Goal: Task Accomplishment & Management: Manage account settings

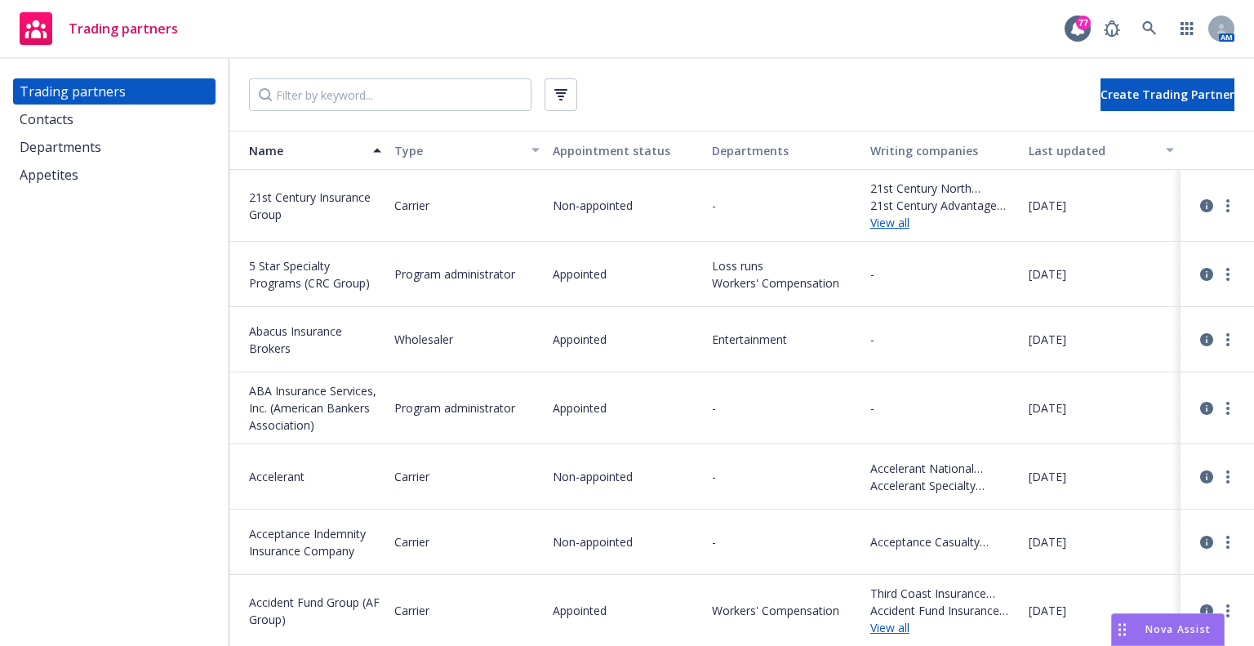
click at [95, 123] on div "Contacts" at bounding box center [114, 119] width 189 height 26
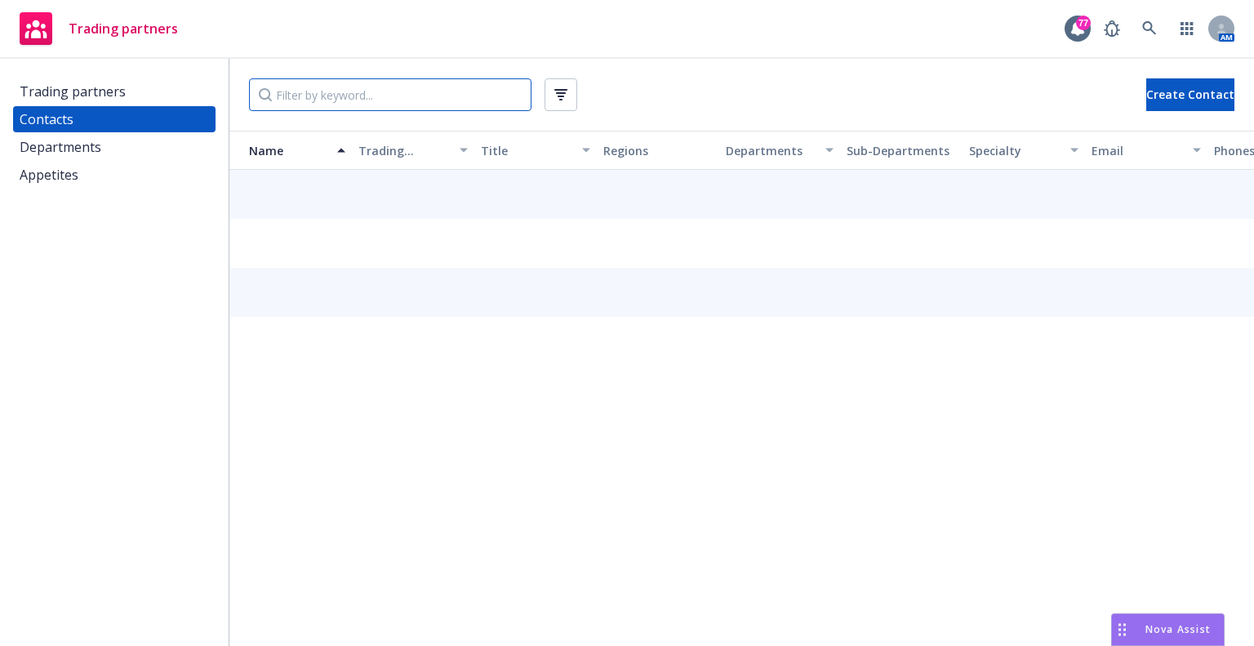
click at [319, 94] on input "Filter by keyword..." at bounding box center [390, 94] width 282 height 33
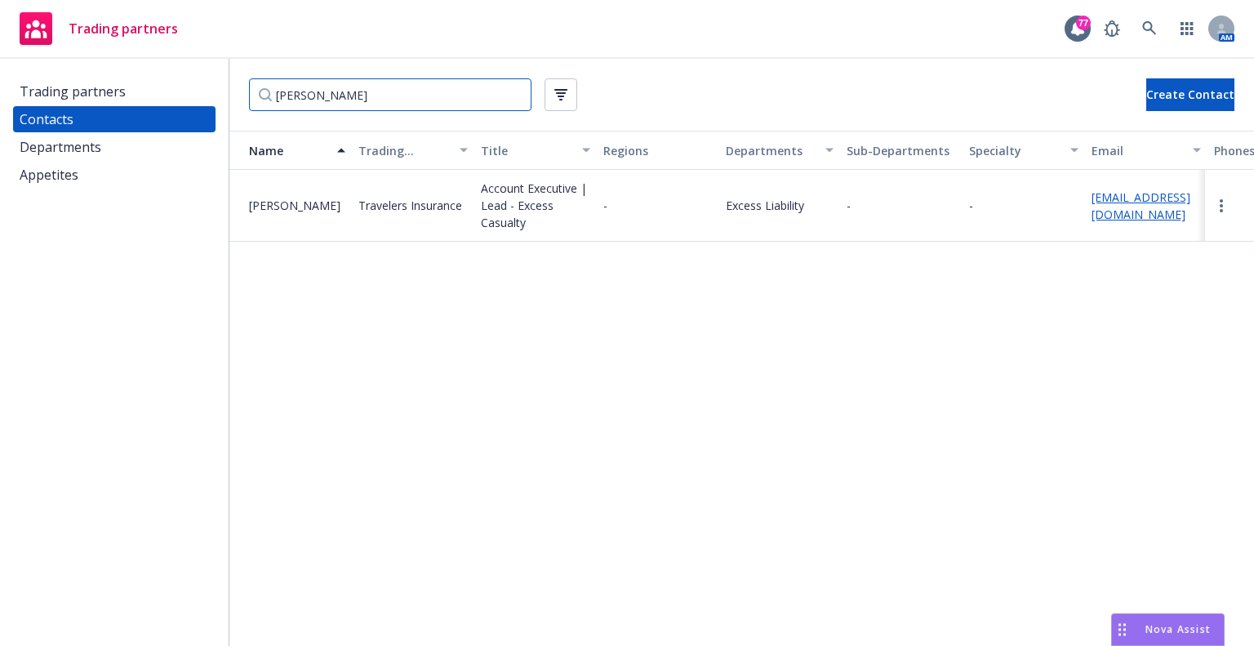
type input "[PERSON_NAME]"
click at [84, 117] on div "Contacts" at bounding box center [114, 119] width 189 height 26
click at [512, 97] on input "[PERSON_NAME]" at bounding box center [390, 94] width 282 height 33
click at [500, 95] on input "Filter by keyword..." at bounding box center [390, 94] width 282 height 33
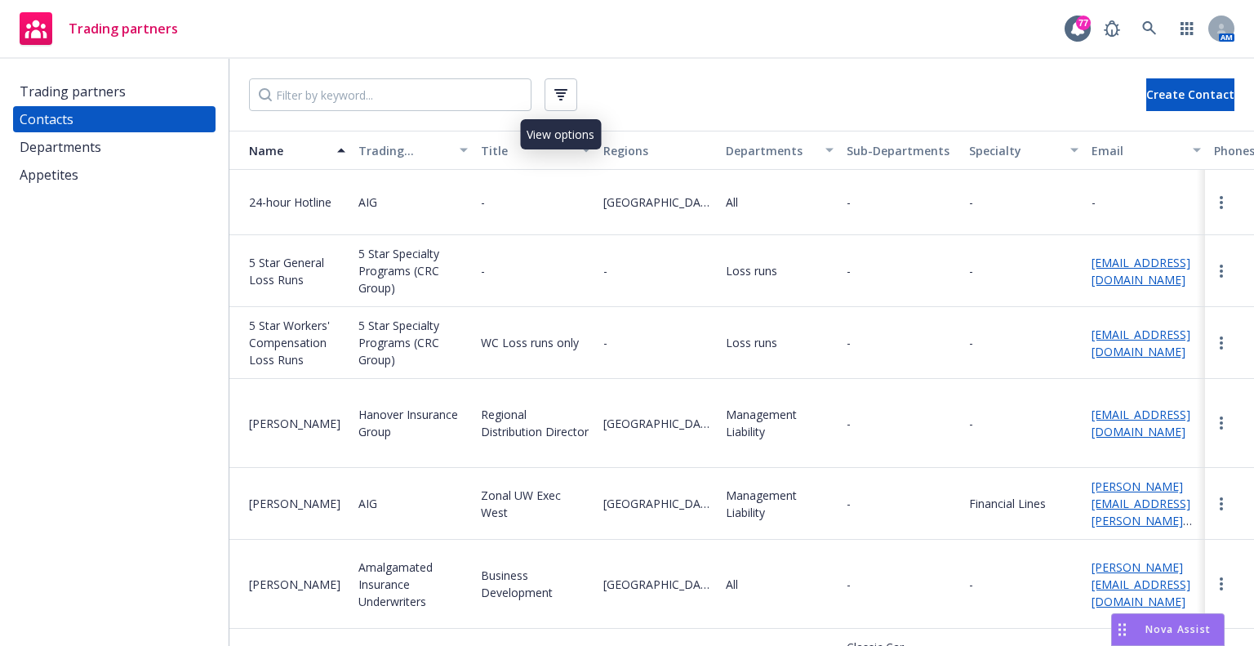
click at [554, 94] on icon "button" at bounding box center [560, 94] width 13 height 11
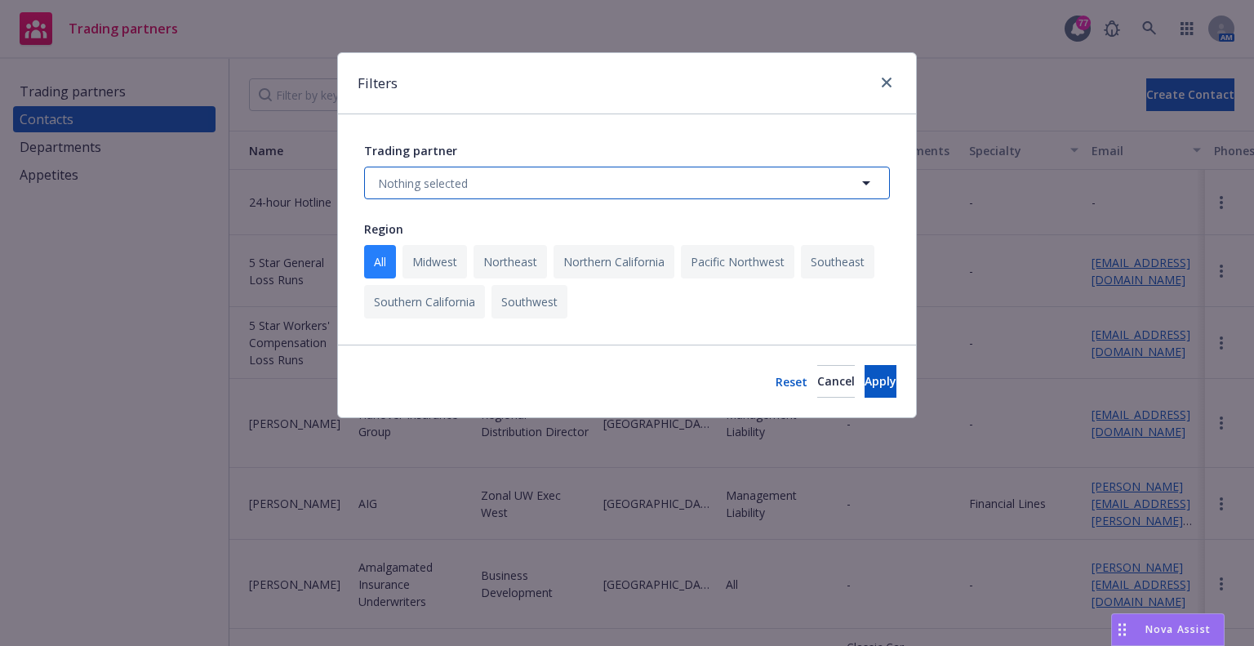
click at [483, 185] on button "Nothing selected" at bounding box center [627, 183] width 526 height 33
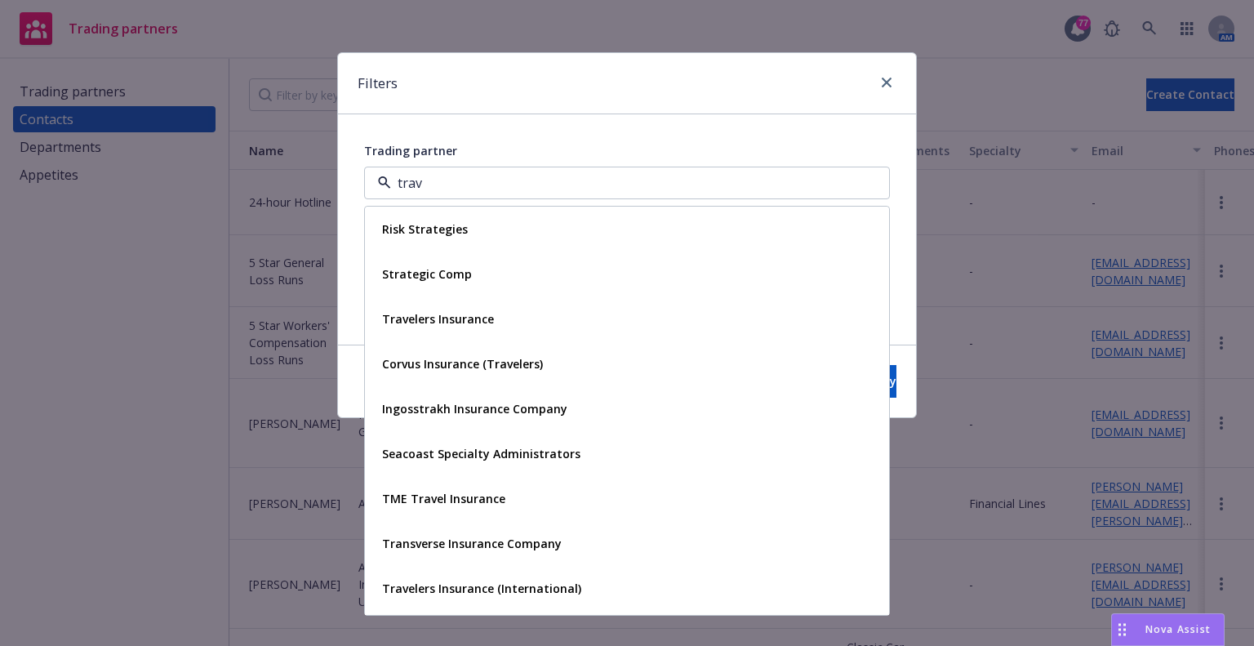
type input "trave"
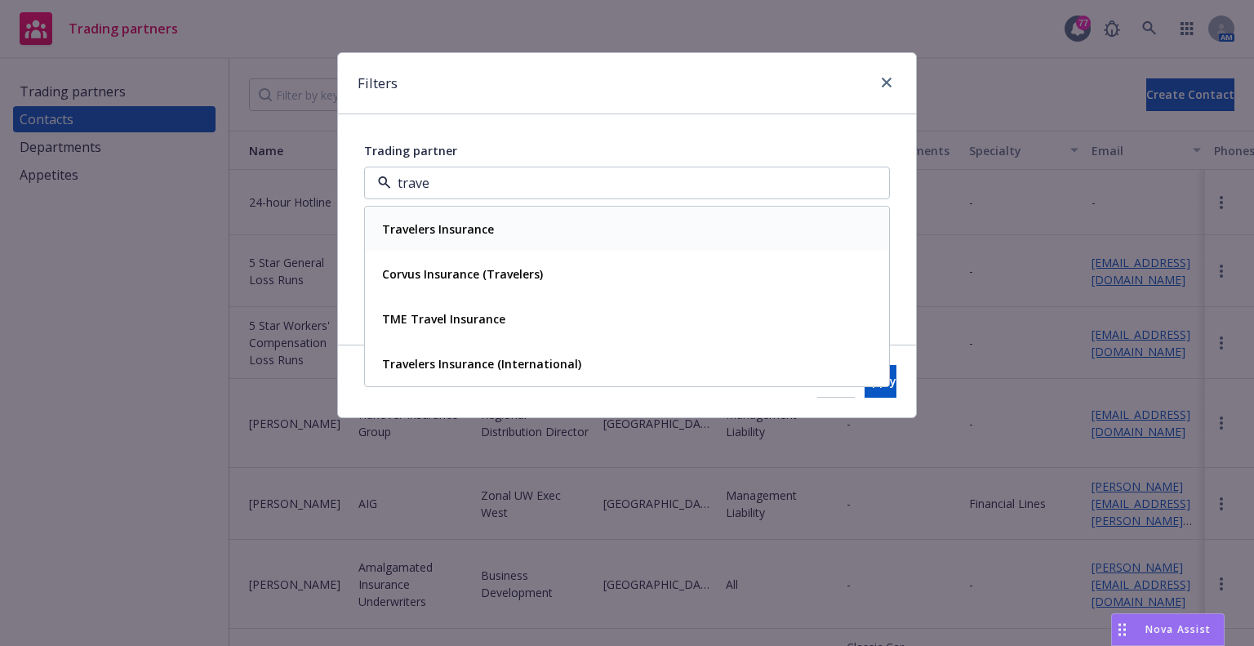
click at [460, 224] on strong "Travelers Insurance" at bounding box center [438, 229] width 112 height 16
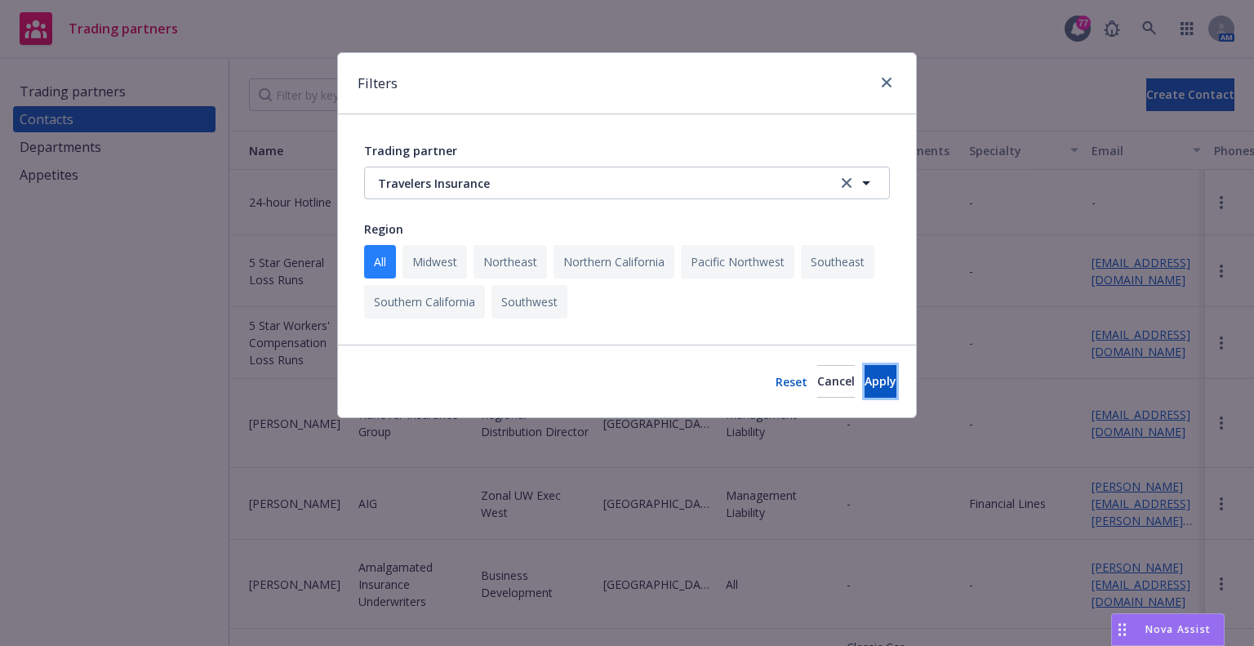
click at [864, 378] on span "Apply" at bounding box center [880, 381] width 32 height 16
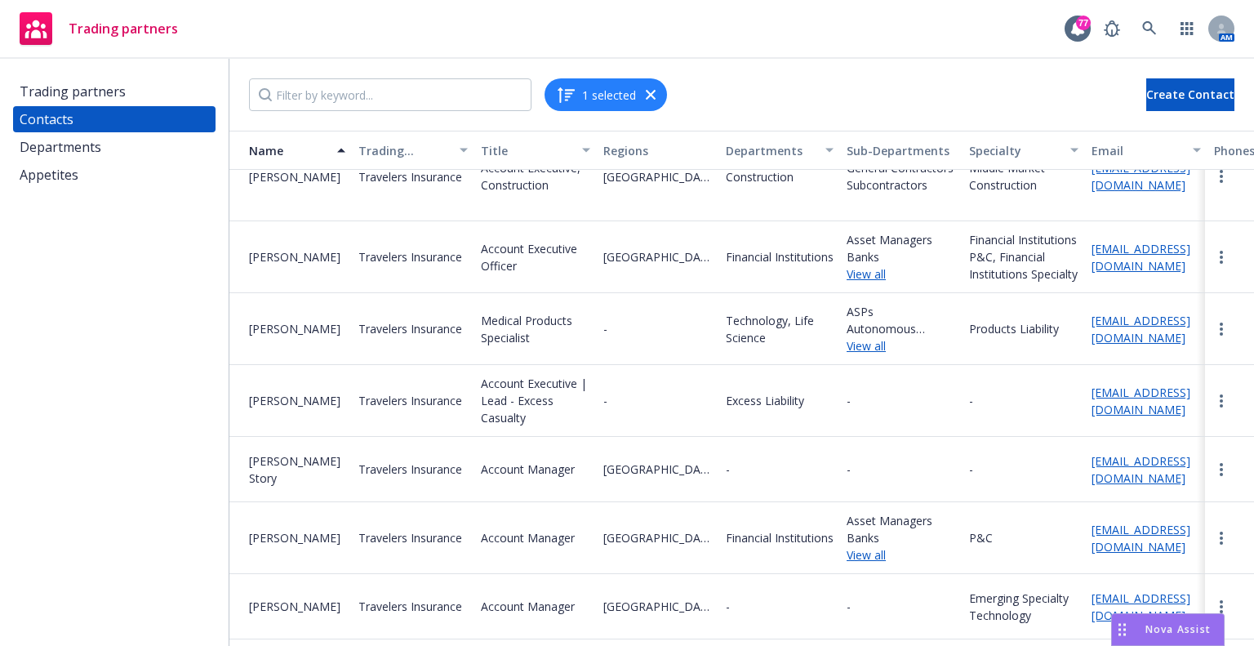
scroll to position [1306, 0]
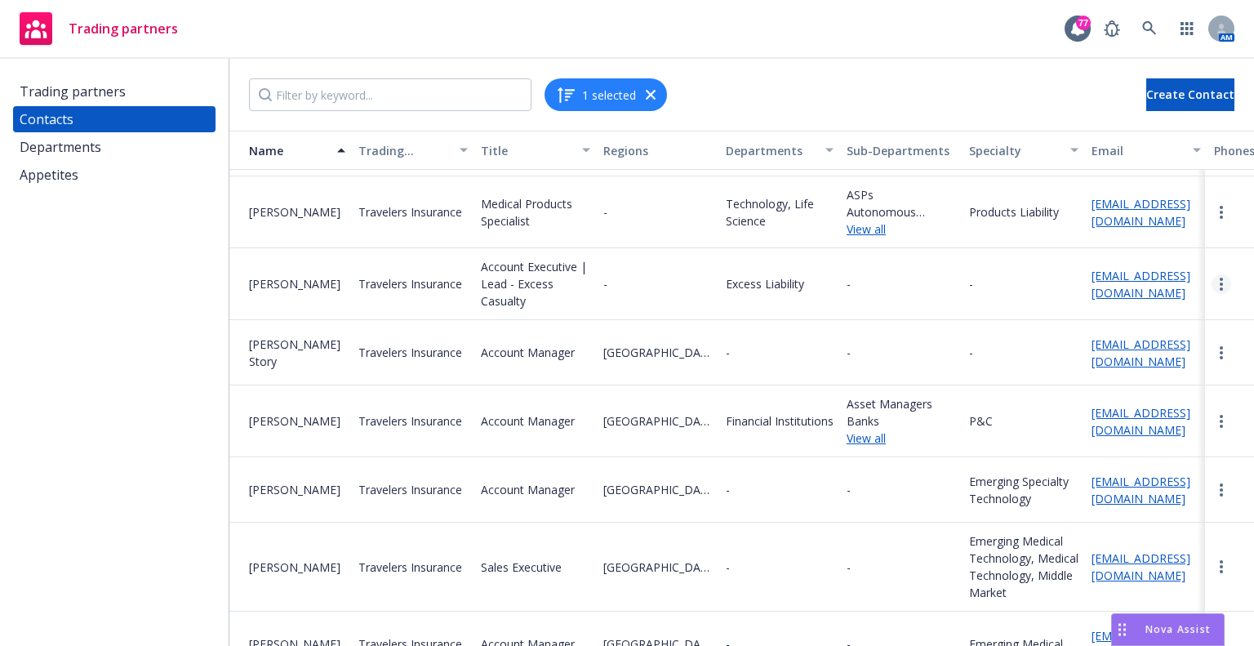
click at [1211, 294] on link "more" at bounding box center [1221, 284] width 20 height 20
click at [1164, 352] on link "Edit" at bounding box center [1173, 351] width 87 height 33
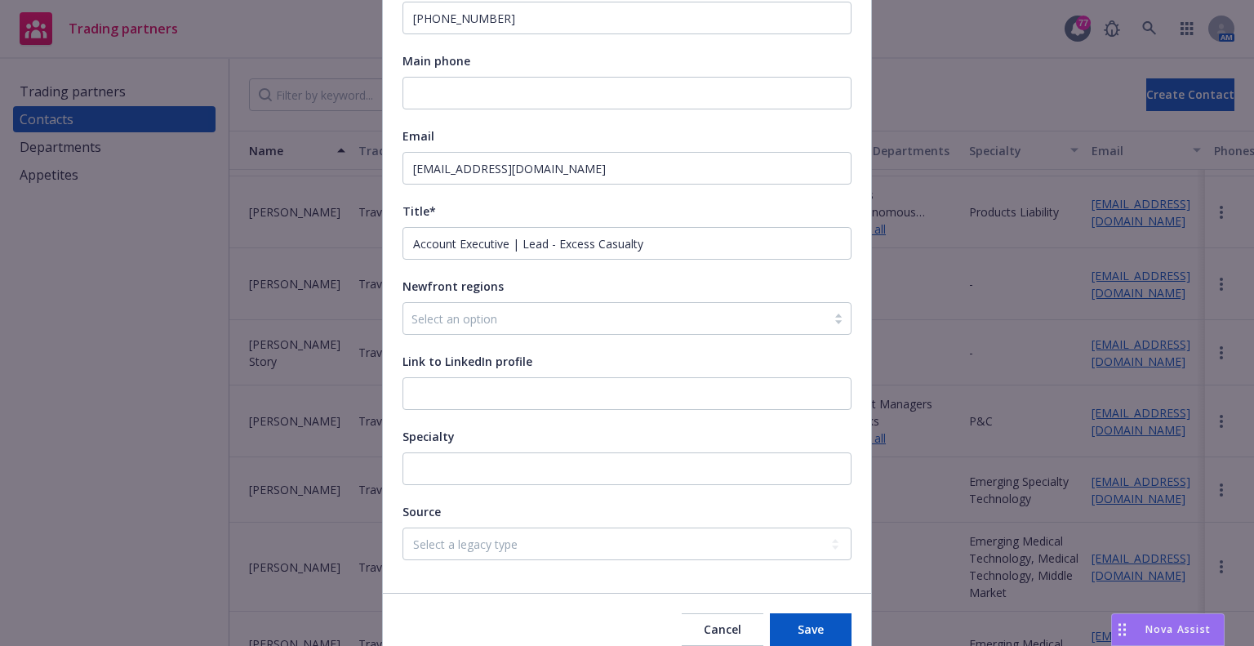
scroll to position [735, 0]
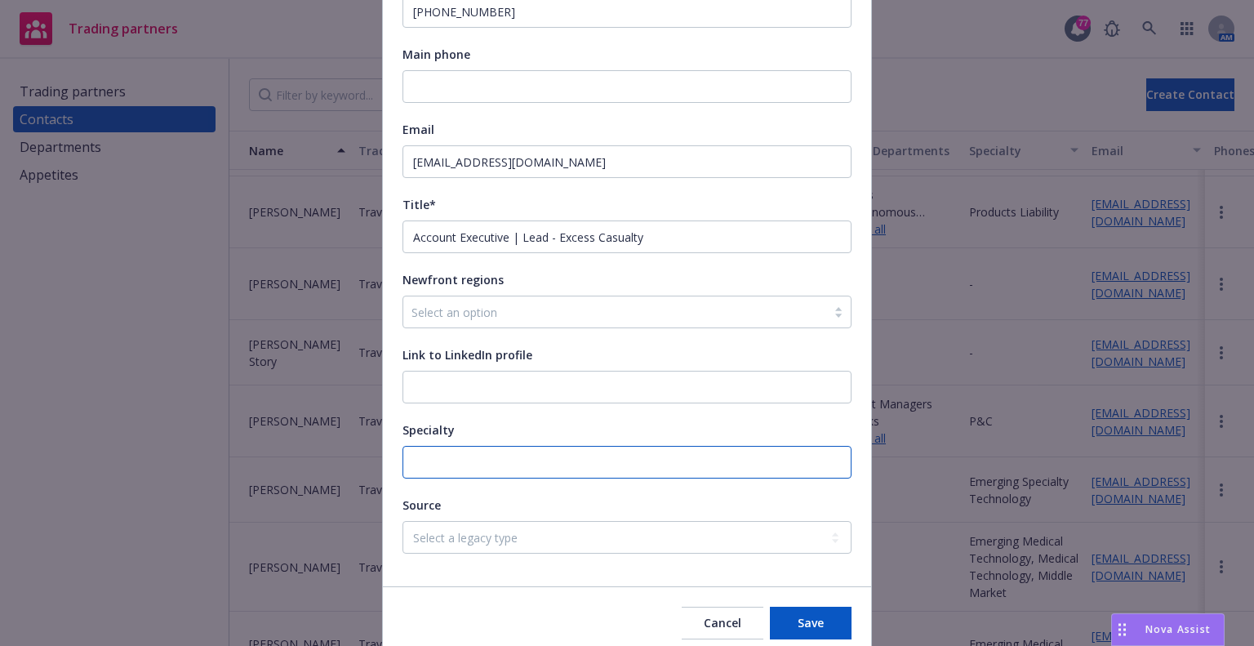
click at [456, 466] on input "Specialty" at bounding box center [626, 462] width 449 height 33
type input "New Business Only"
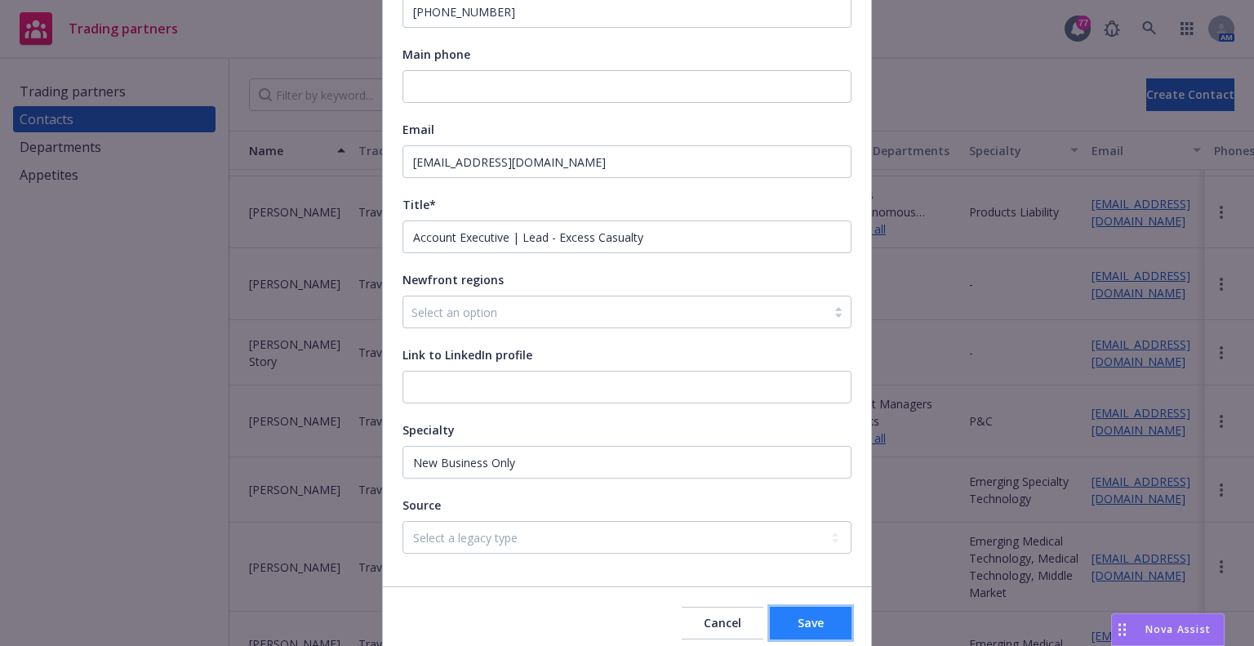
click at [816, 628] on span "Save" at bounding box center [810, 623] width 26 height 16
